Goal: Contribute content

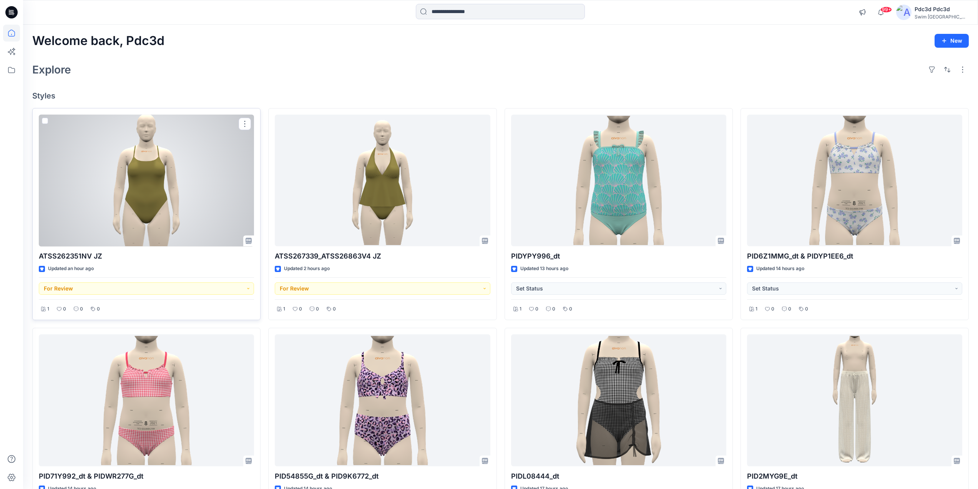
click at [150, 186] on div at bounding box center [146, 181] width 215 height 132
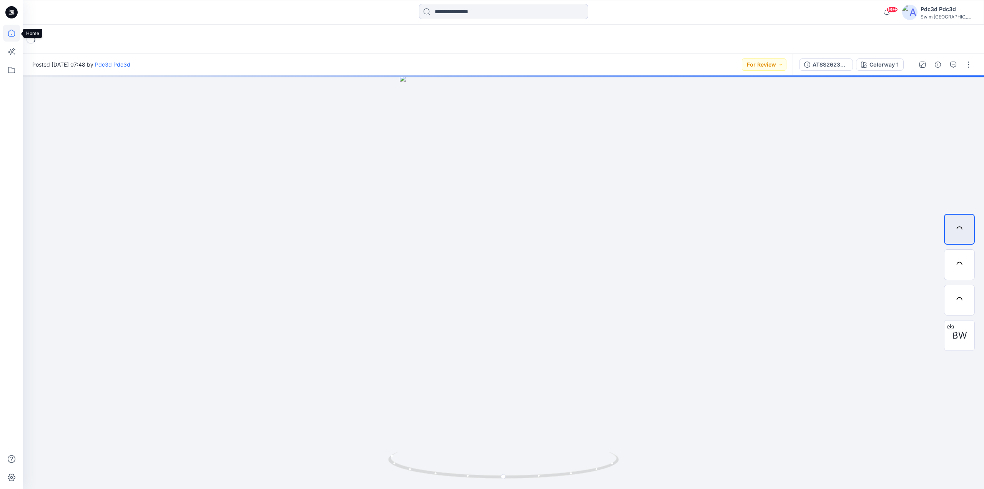
click at [11, 33] on icon at bounding box center [11, 33] width 17 height 17
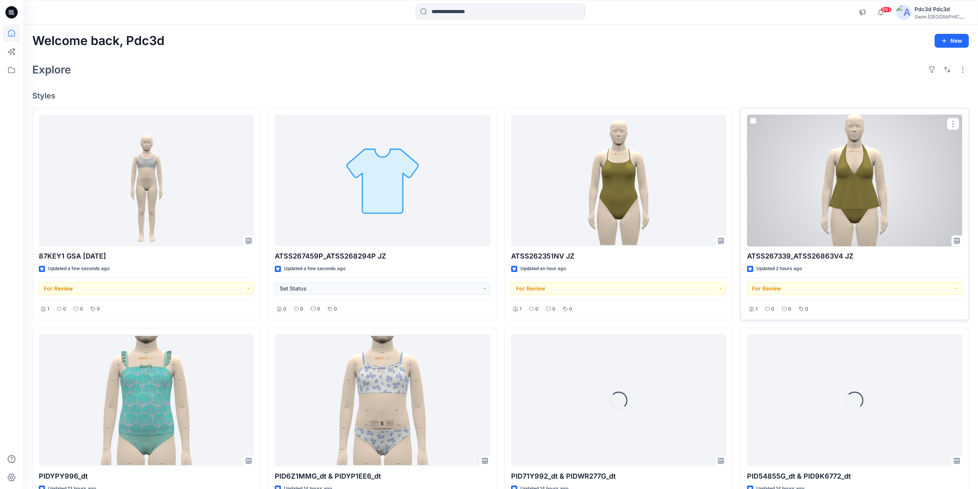
click at [919, 201] on div at bounding box center [854, 181] width 215 height 132
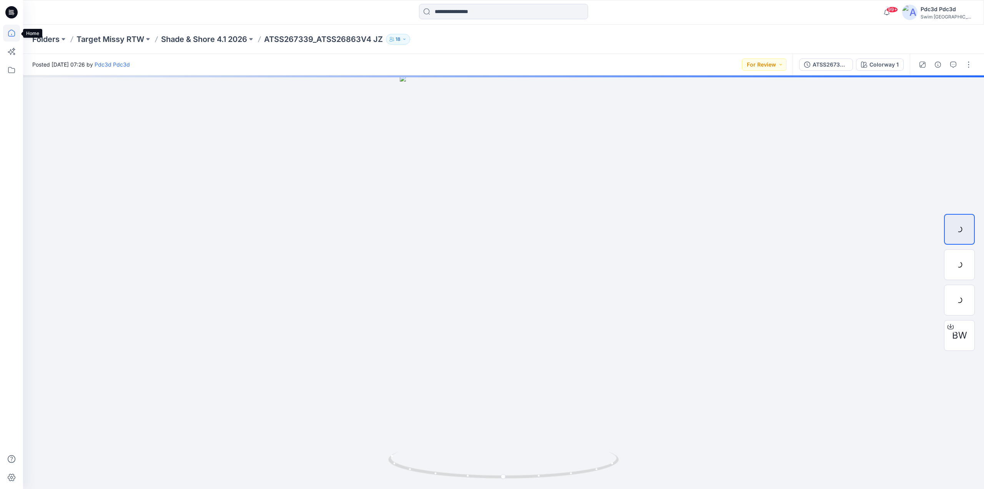
click at [12, 35] on icon at bounding box center [11, 33] width 17 height 17
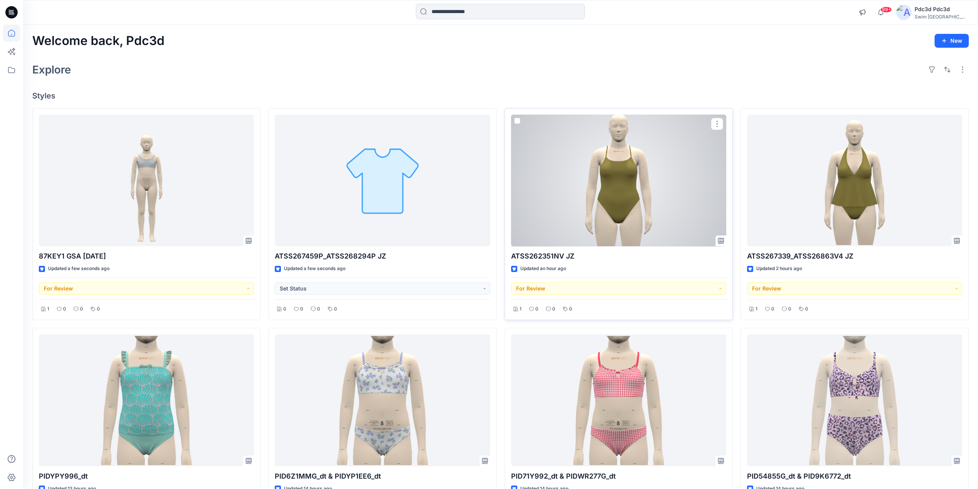
click at [663, 187] on div at bounding box center [618, 181] width 215 height 132
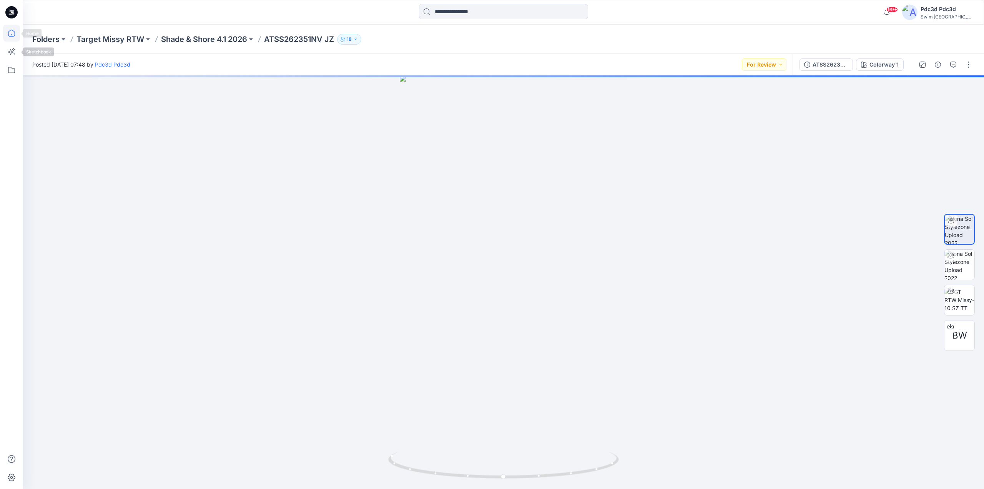
click at [7, 32] on icon at bounding box center [11, 33] width 17 height 17
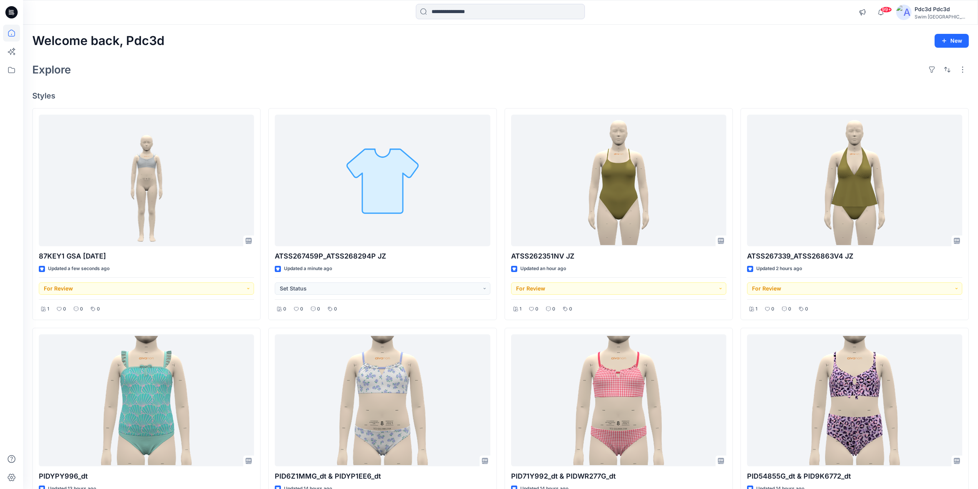
click at [391, 90] on div "Welcome back, Pdc3d New Explore Styles 87KEY1 GSA 2025.8.7 Updated a few second…" at bounding box center [500, 411] width 955 height 772
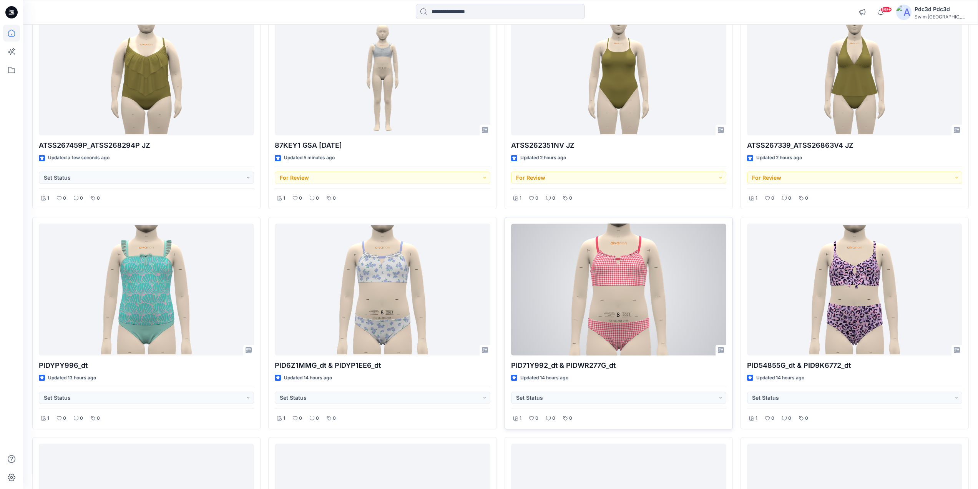
scroll to position [115, 0]
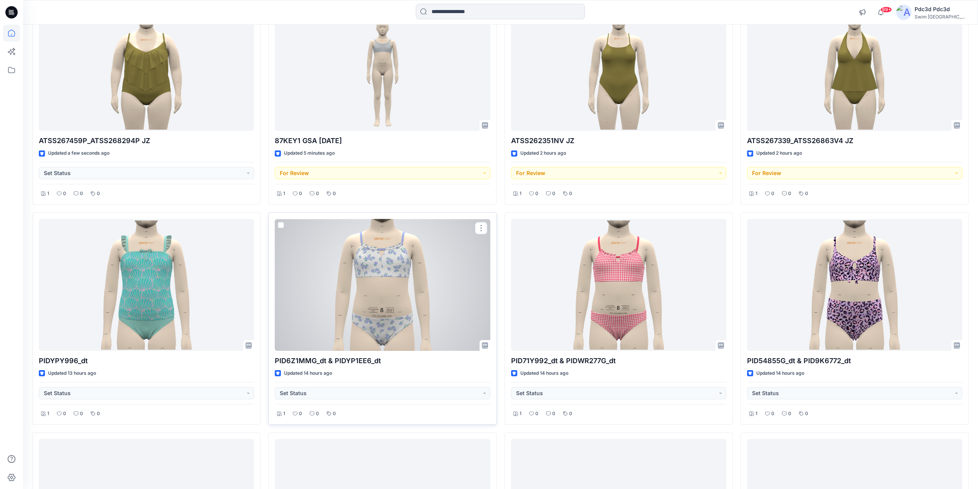
click at [397, 240] on div at bounding box center [382, 285] width 215 height 132
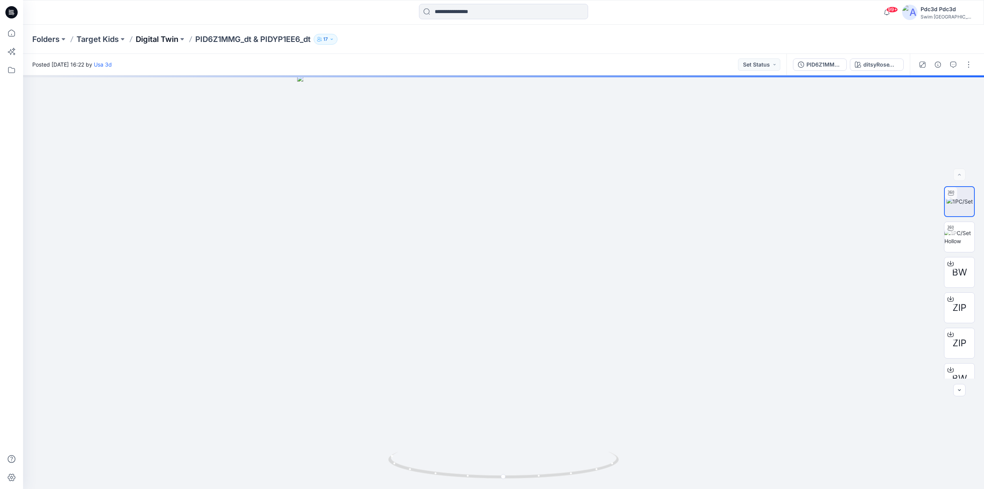
click at [156, 40] on p "Digital Twin" at bounding box center [157, 39] width 43 height 11
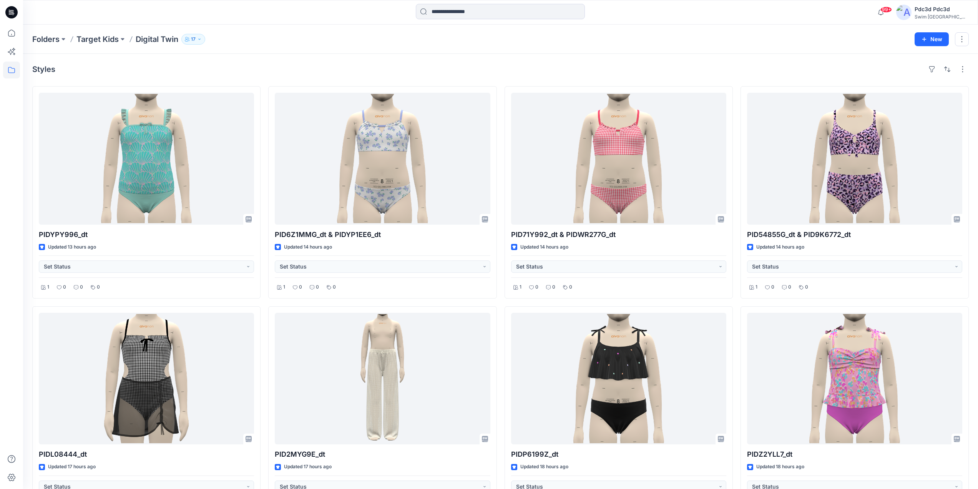
click at [117, 39] on p "Target Kids" at bounding box center [97, 39] width 42 height 11
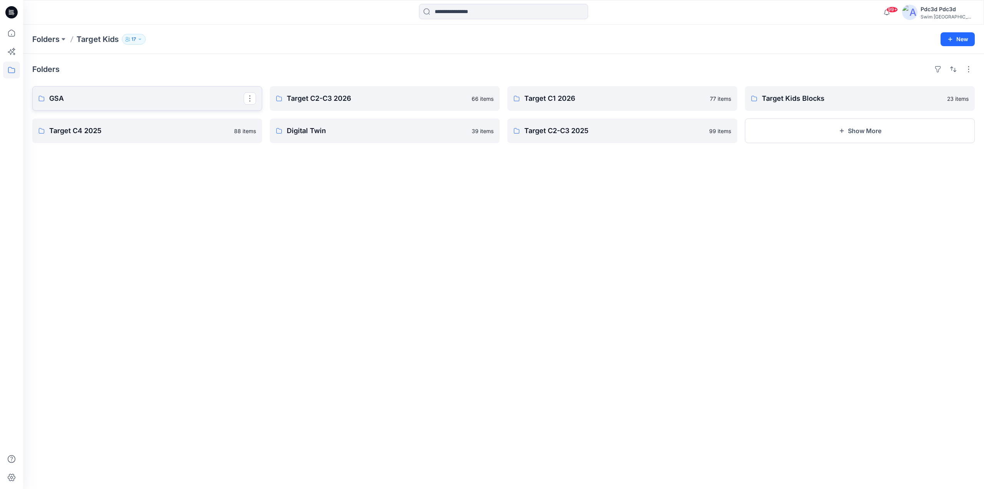
click at [105, 102] on p "GSA" at bounding box center [146, 98] width 195 height 11
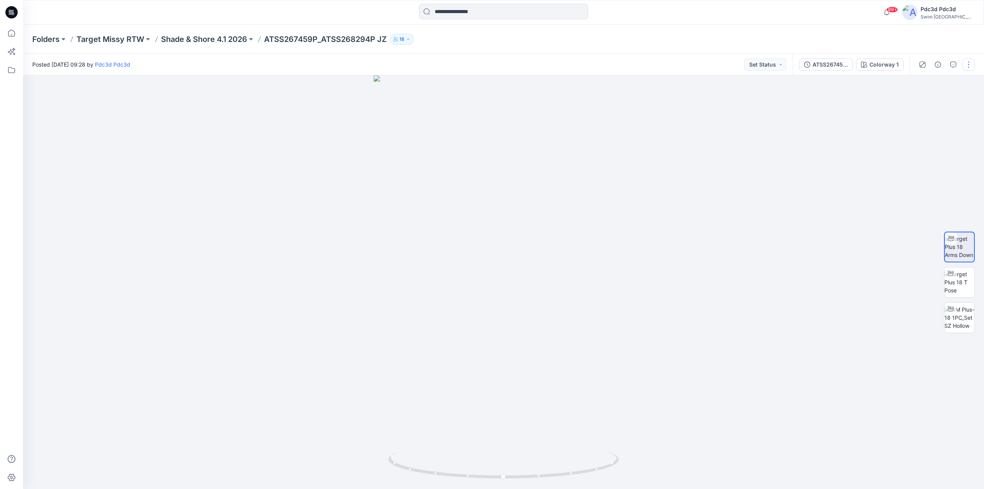
click at [966, 65] on button "button" at bounding box center [969, 64] width 12 height 12
click at [919, 102] on p "Edit" at bounding box center [920, 104] width 10 height 8
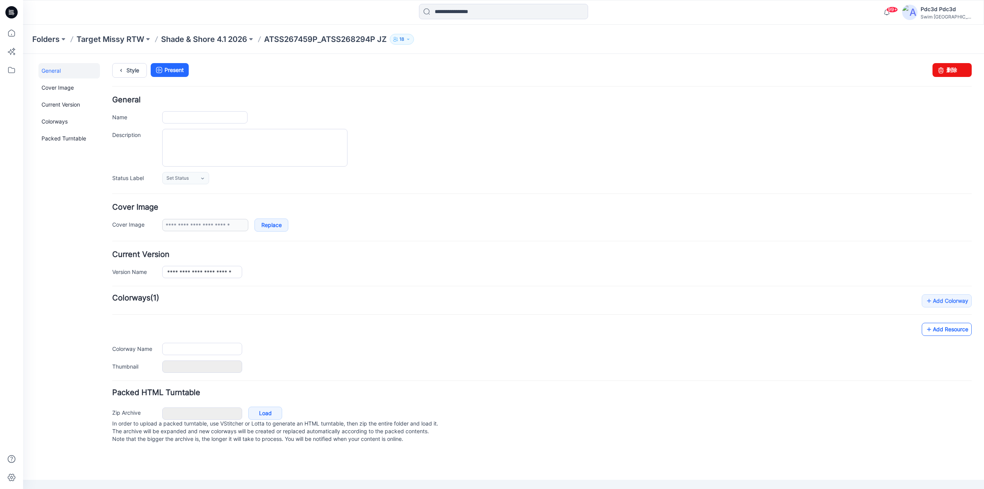
type input "**********"
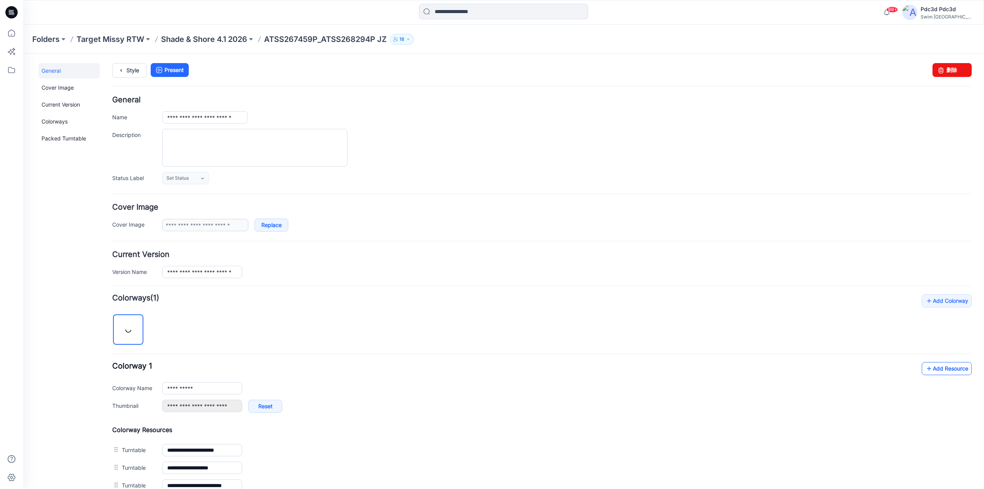
click at [925, 367] on icon at bounding box center [929, 368] width 8 height 12
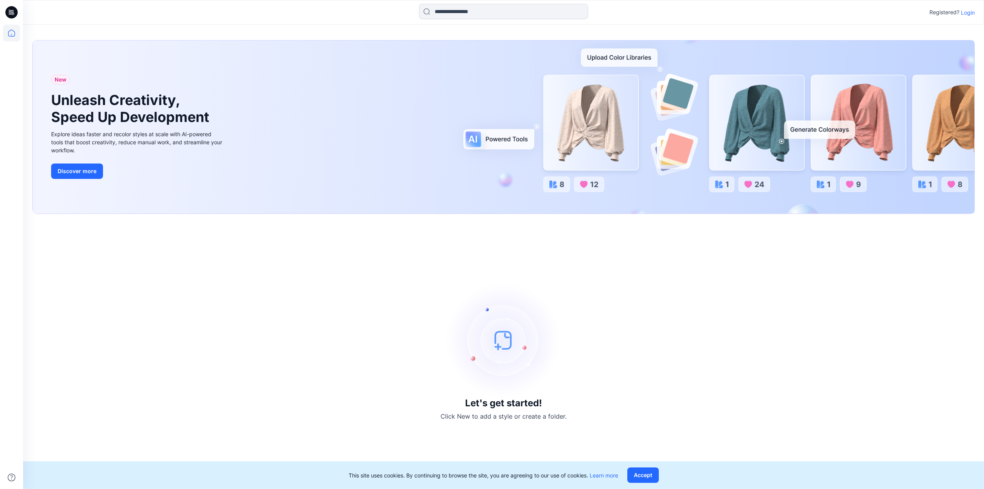
click at [969, 12] on p "Login" at bounding box center [968, 12] width 14 height 8
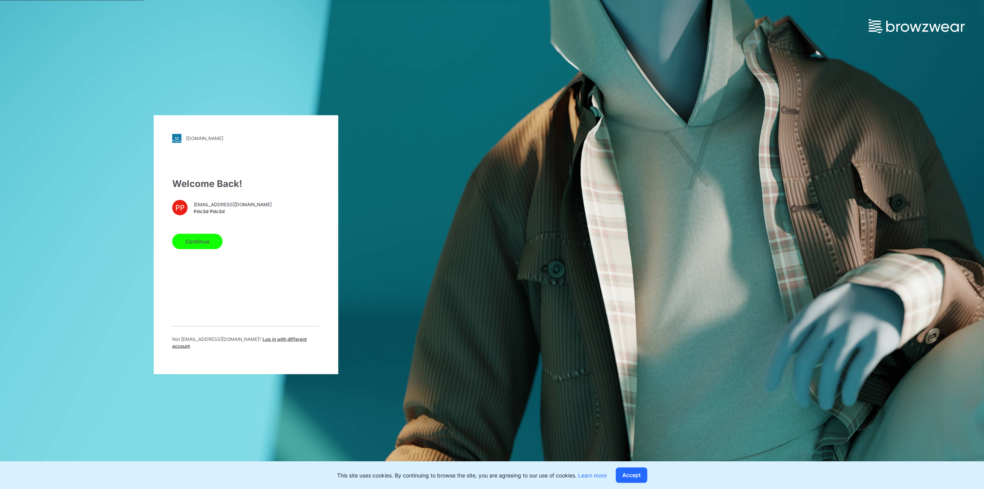
click at [201, 235] on button "Continue" at bounding box center [197, 240] width 50 height 15
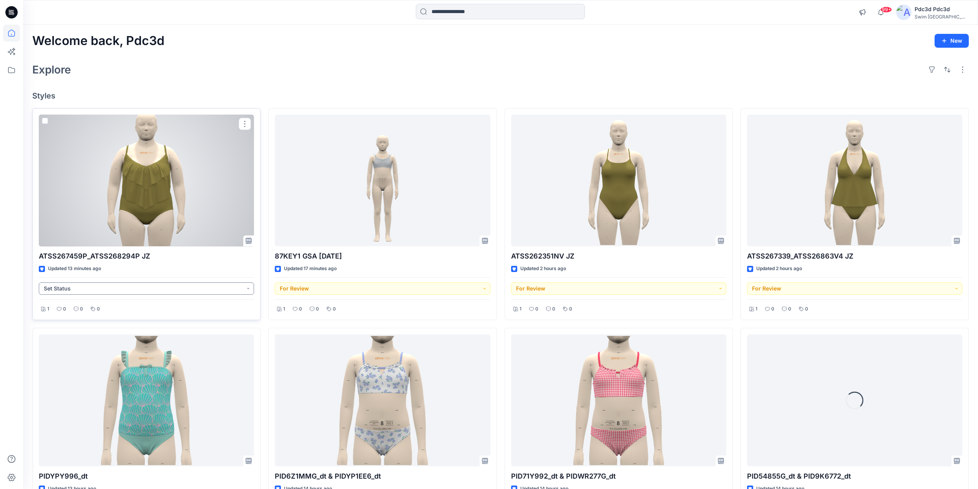
click at [246, 288] on button "Set Status" at bounding box center [146, 288] width 215 height 12
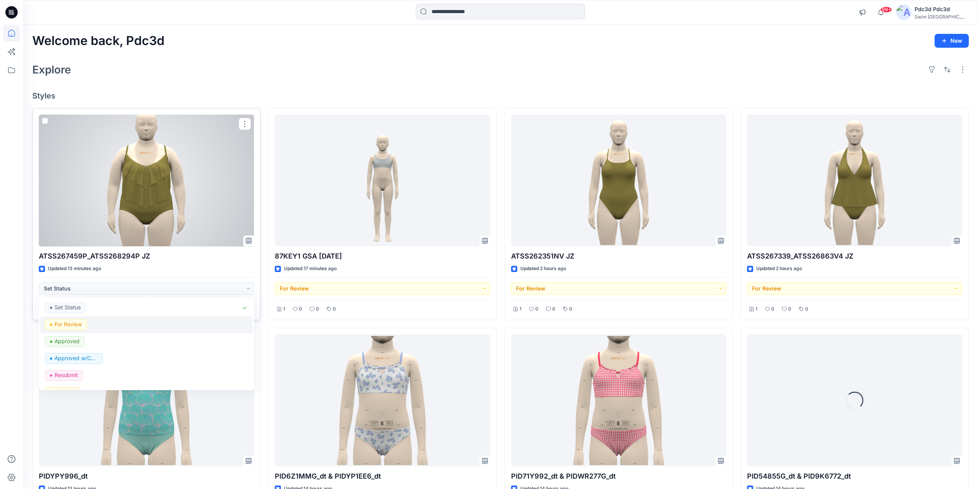
click at [78, 323] on p "For Review" at bounding box center [68, 324] width 27 height 10
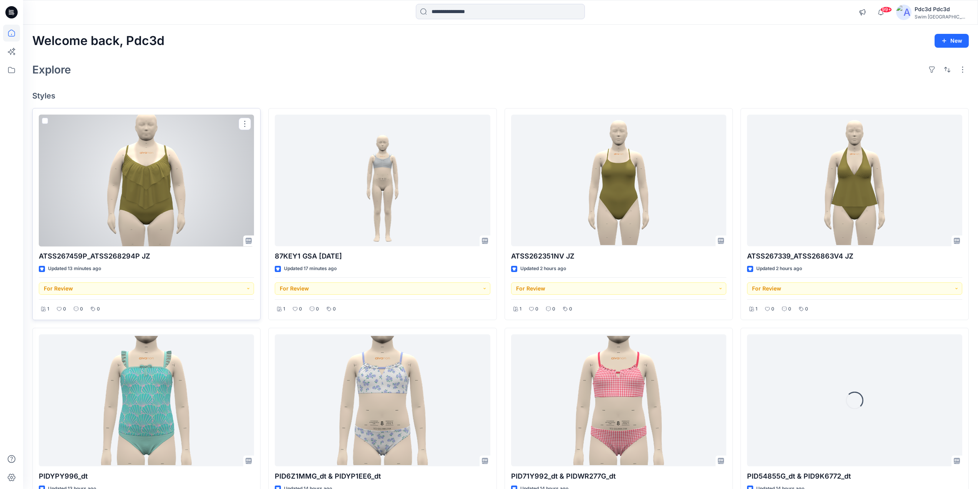
click at [115, 181] on div at bounding box center [146, 181] width 215 height 132
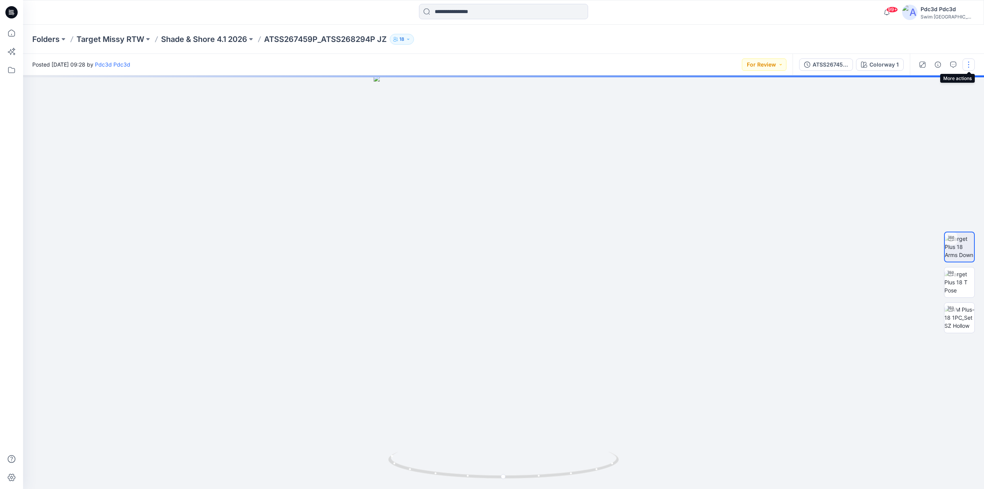
click at [968, 66] on button "button" at bounding box center [969, 64] width 12 height 12
click at [922, 101] on p "Edit" at bounding box center [920, 104] width 10 height 8
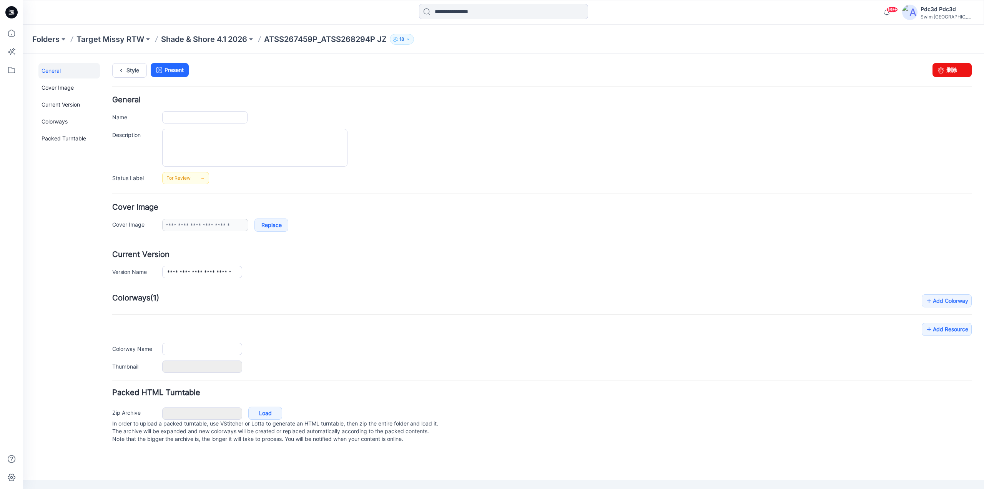
type input "**********"
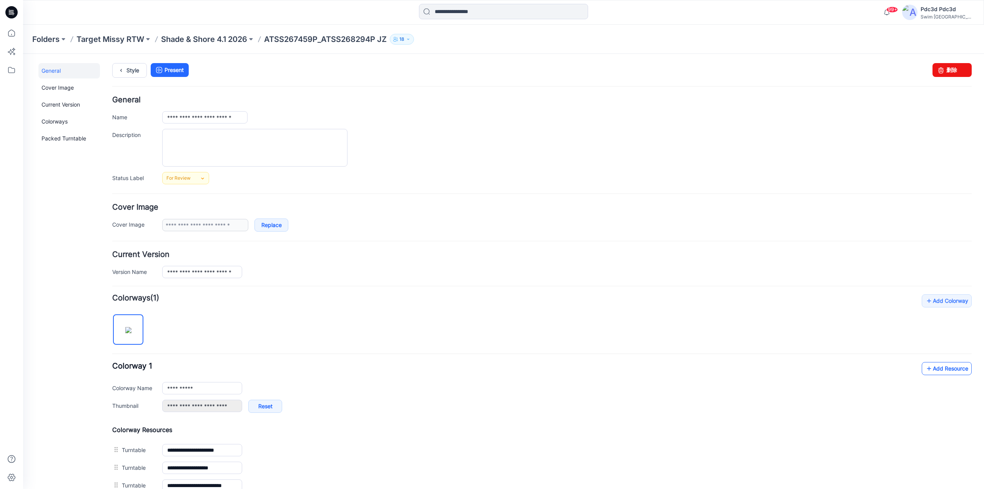
click at [925, 368] on icon at bounding box center [929, 368] width 8 height 12
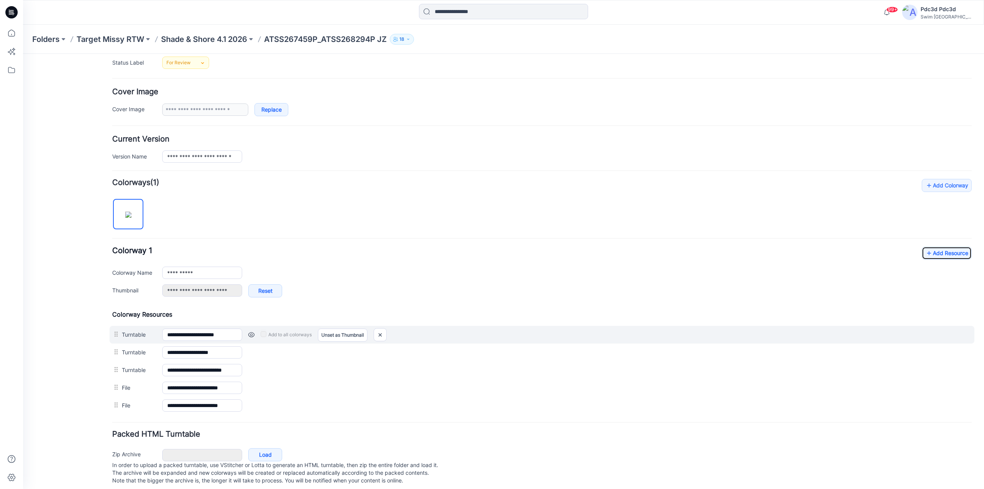
scroll to position [129, 0]
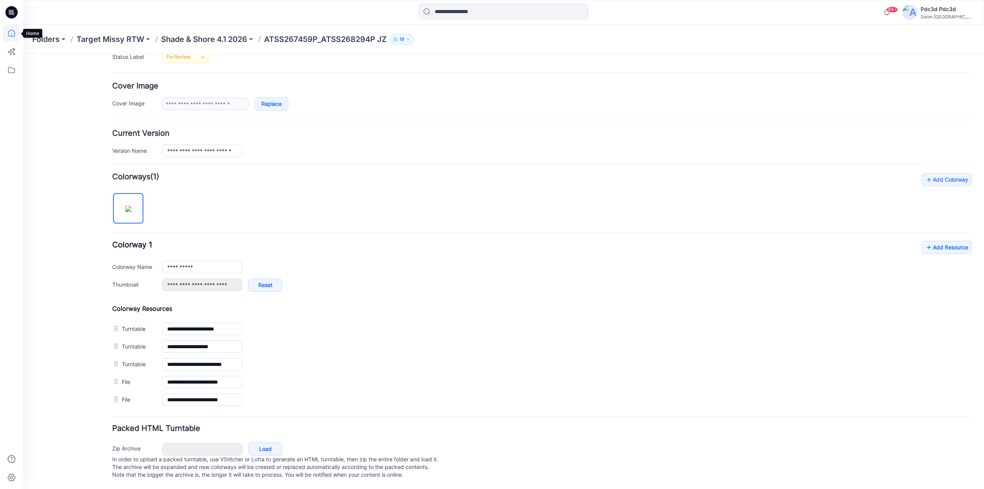
click at [11, 30] on icon at bounding box center [11, 33] width 7 height 7
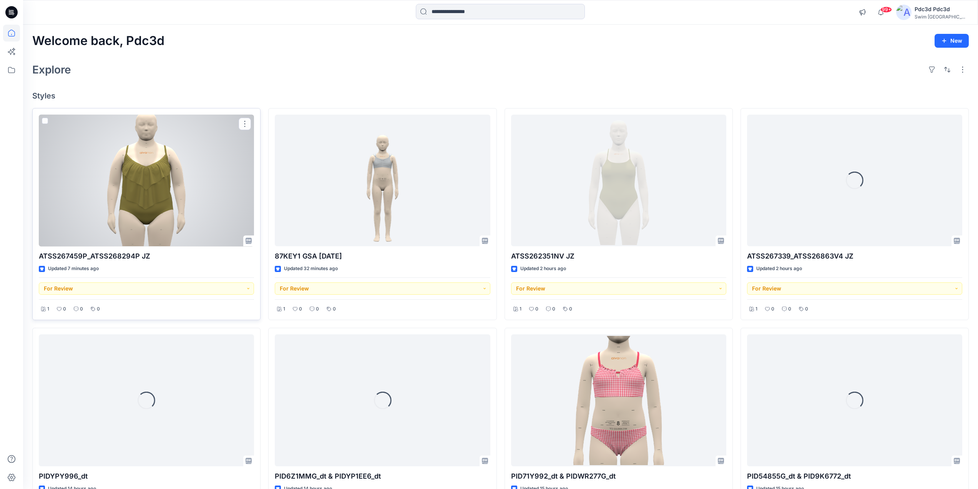
click at [151, 164] on div at bounding box center [146, 181] width 215 height 132
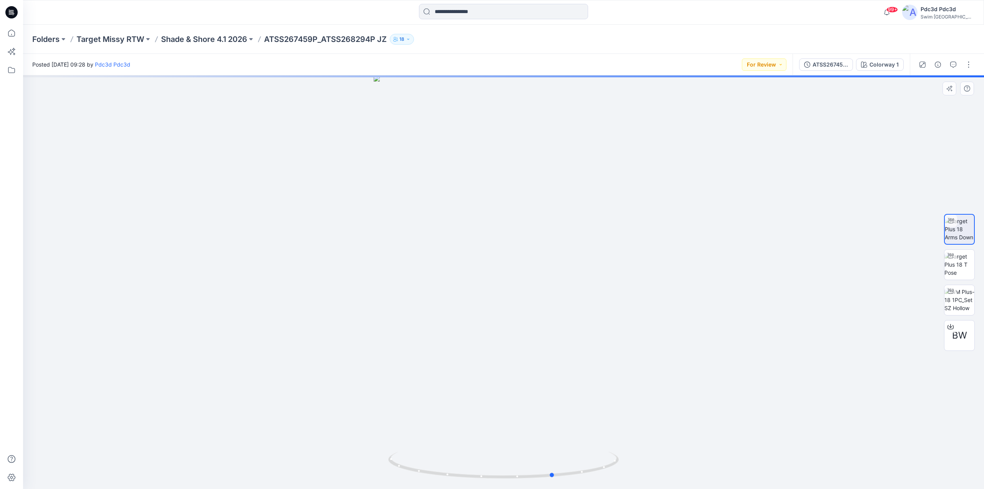
drag, startPoint x: 594, startPoint y: 476, endPoint x: 769, endPoint y: 352, distance: 214.0
click at [649, 463] on div at bounding box center [503, 281] width 961 height 413
